Goal: Book appointment/travel/reservation

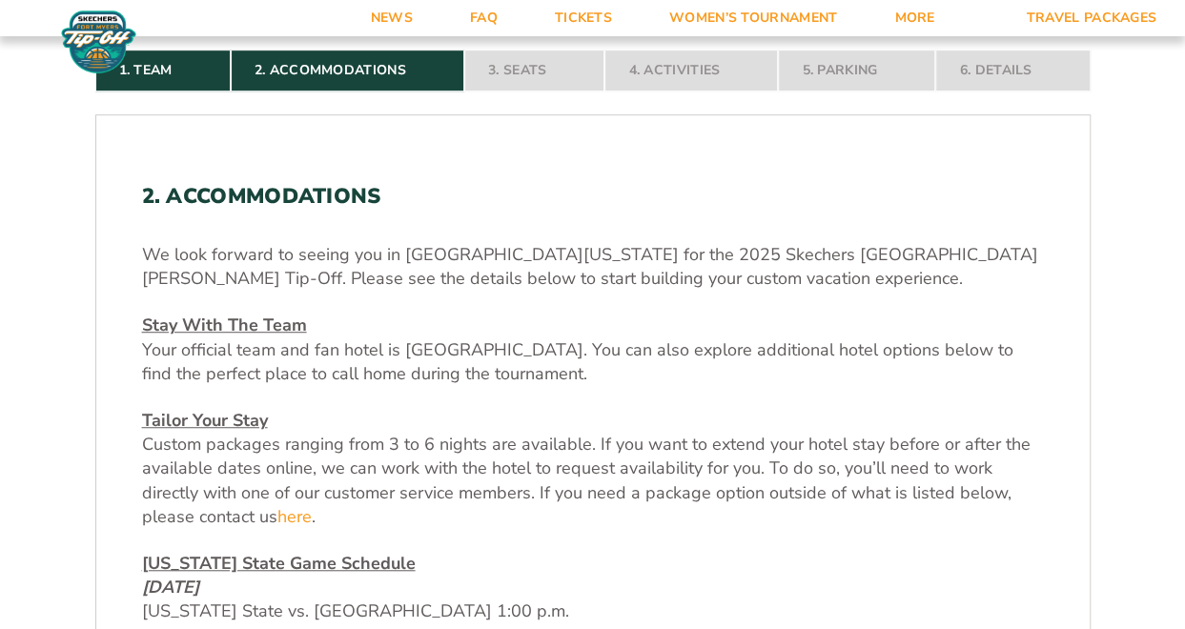
scroll to position [477, 0]
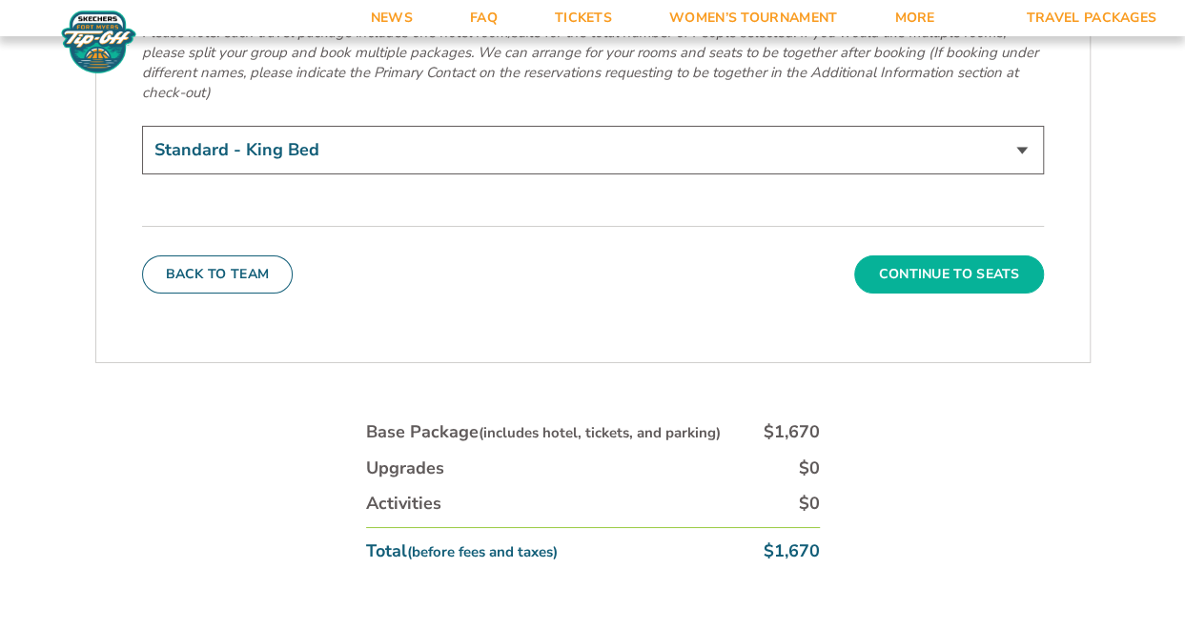
click at [877, 256] on button "Continue To Seats" at bounding box center [948, 275] width 189 height 38
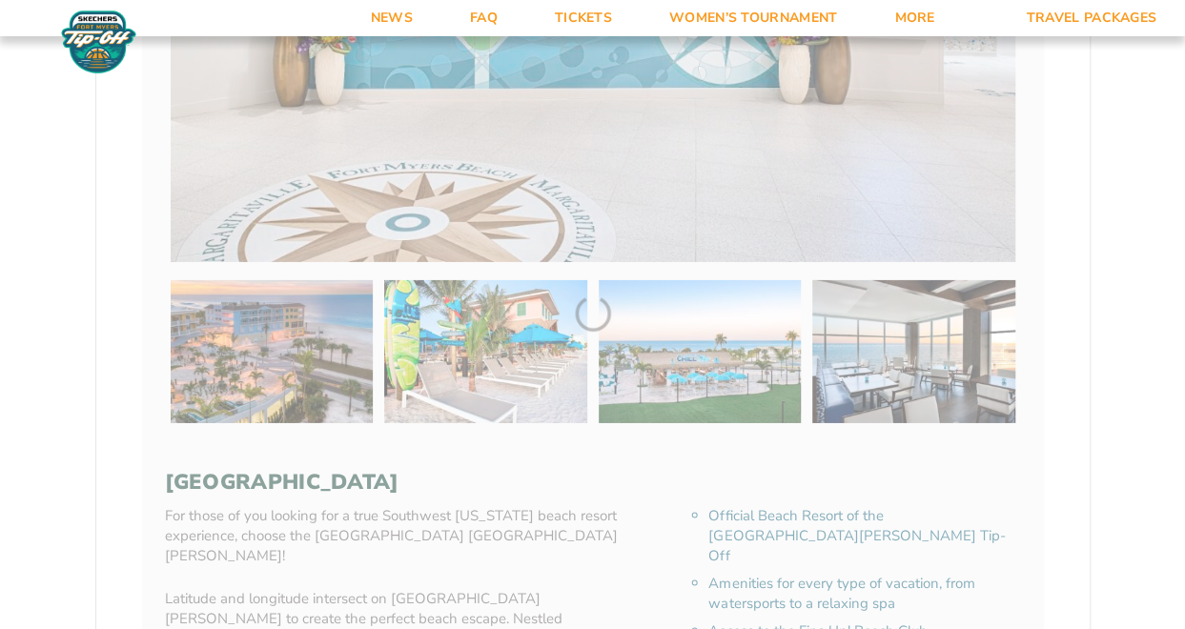
scroll to position [297, 0]
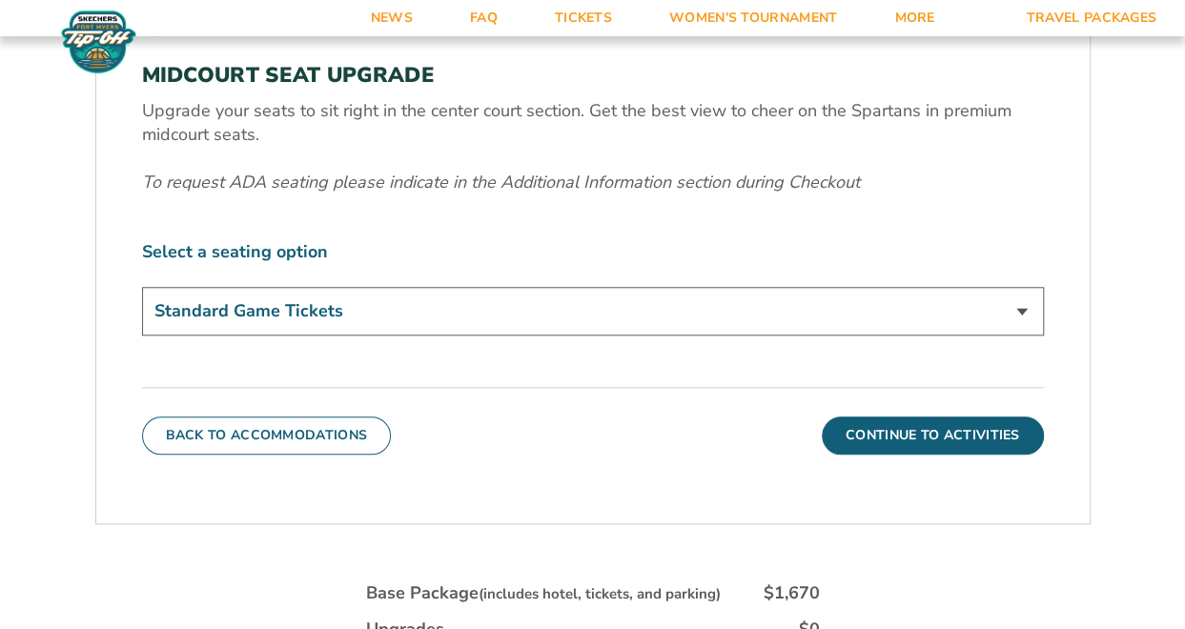
click at [511, 334] on select "Standard Game Tickets Midcourt Seat Upgrade (+$140 per person)" at bounding box center [593, 311] width 902 height 49
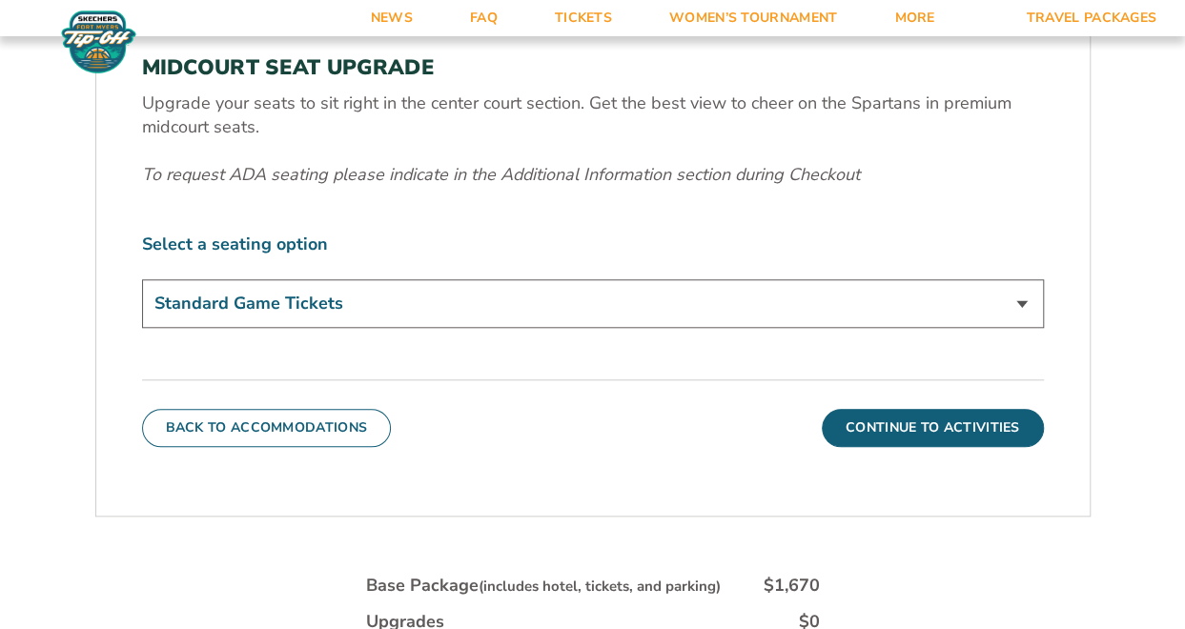
click at [528, 319] on select "Standard Game Tickets Midcourt Seat Upgrade (+$140 per person)" at bounding box center [593, 303] width 902 height 49
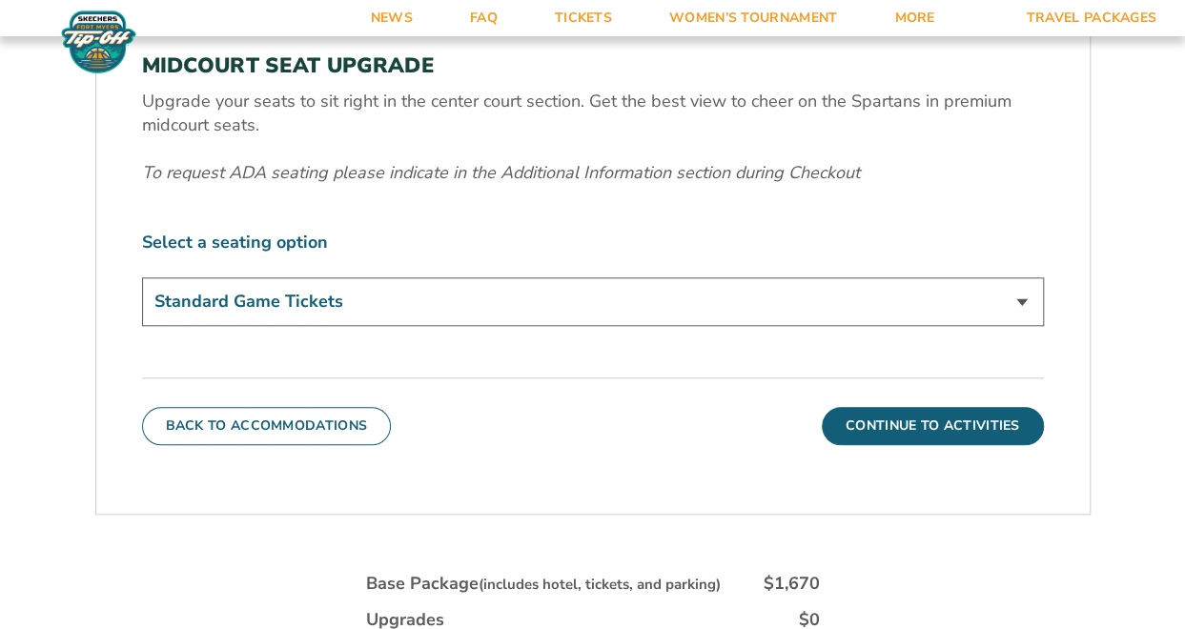
click at [532, 316] on select "Standard Game Tickets Midcourt Seat Upgrade (+$140 per person)" at bounding box center [593, 301] width 902 height 49
drag, startPoint x: 532, startPoint y: 314, endPoint x: 490, endPoint y: 377, distance: 75.6
click at [490, 377] on div "3. Seats SIDELINE TEAM SECTION Your base package includes a ticket to each [US_…" at bounding box center [593, 166] width 994 height 651
select select "Midcourt Seat Upgrade"
click at [142, 277] on select "Standard Game Tickets Midcourt Seat Upgrade (+$140 per person)" at bounding box center [593, 301] width 902 height 49
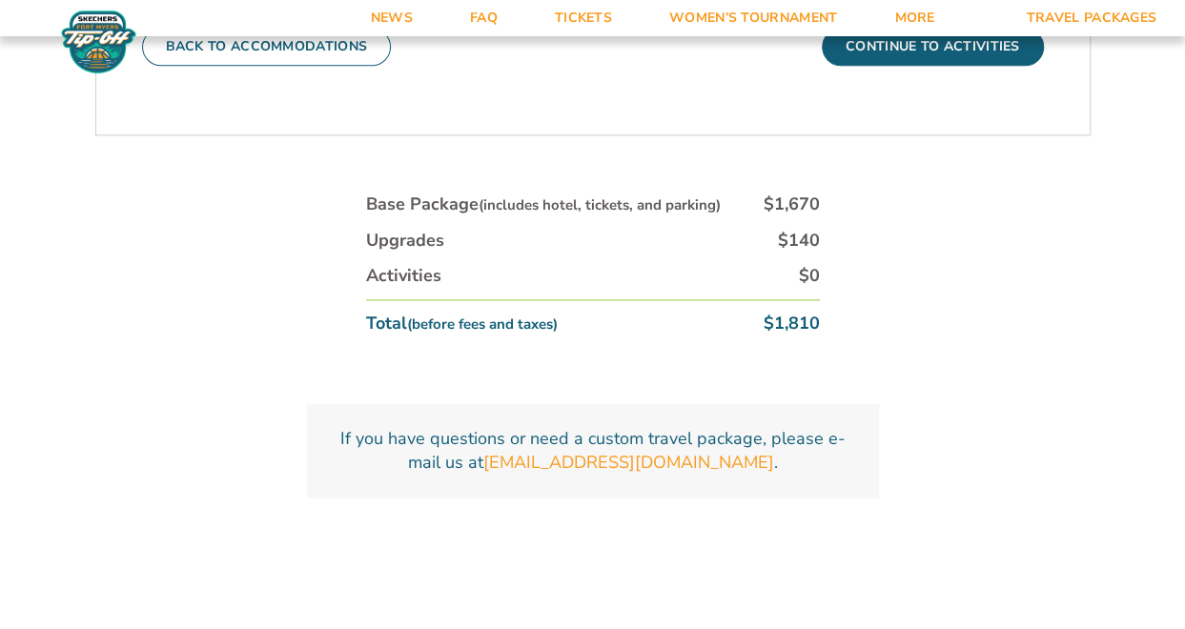
scroll to position [1154, 0]
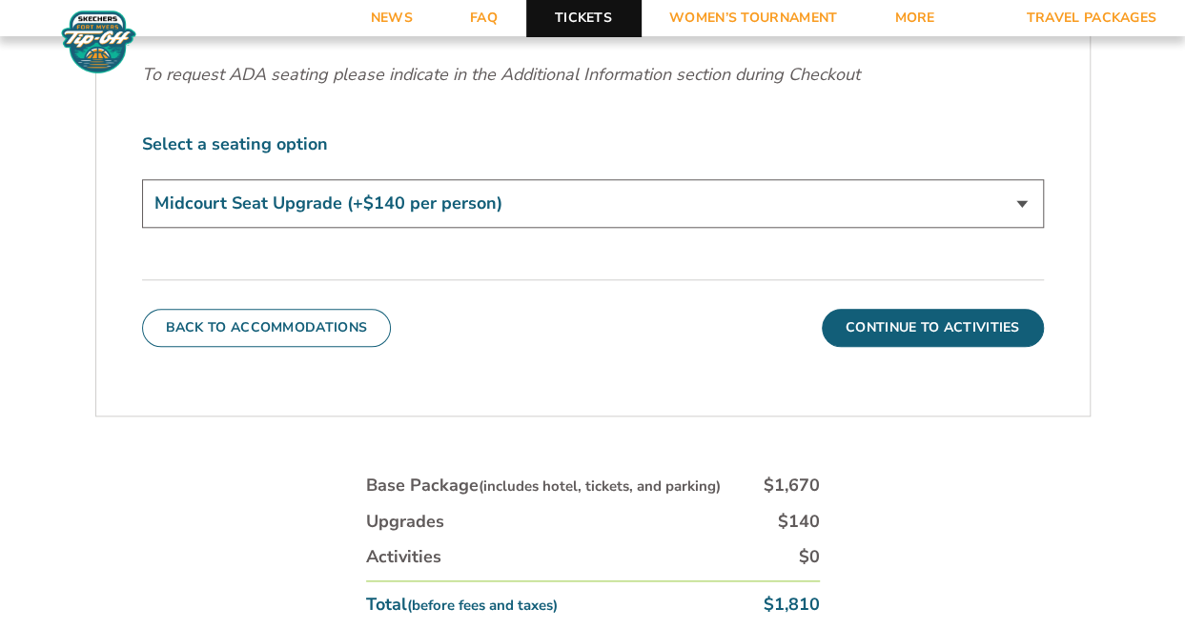
click at [568, 10] on link "Tickets" at bounding box center [583, 18] width 114 height 36
